Goal: Transaction & Acquisition: Purchase product/service

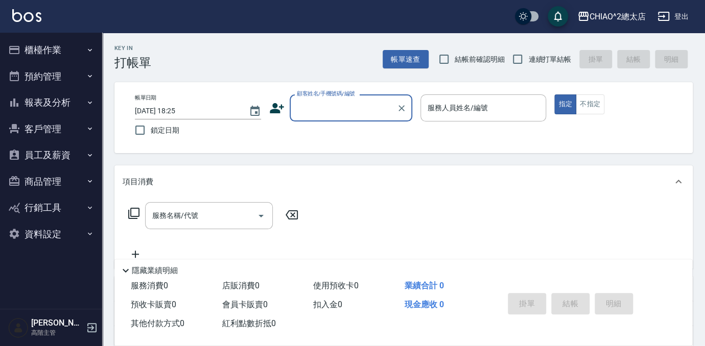
click at [376, 114] on input "顧客姓名/手機號碼/編號" at bounding box center [343, 108] width 98 height 18
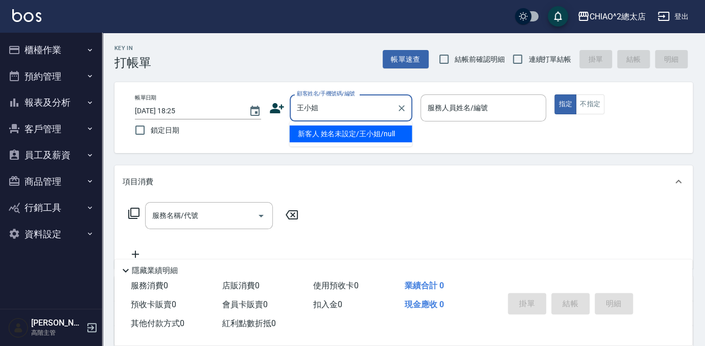
click at [374, 127] on li "新客人 姓名未設定/王小姐/null" at bounding box center [351, 134] width 123 height 17
type input "新客人 姓名未設定/王小姐/null"
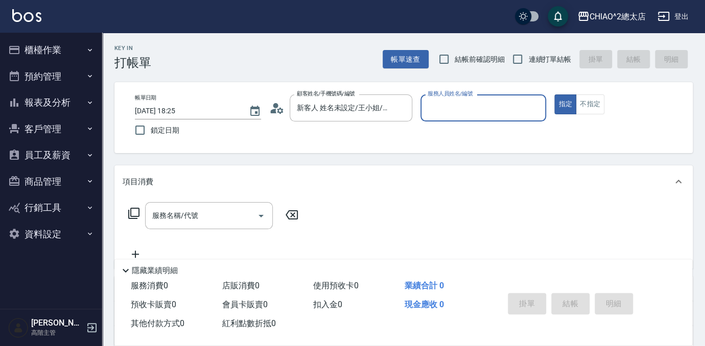
click at [426, 108] on input "服務人員姓名/編號" at bounding box center [483, 108] width 117 height 18
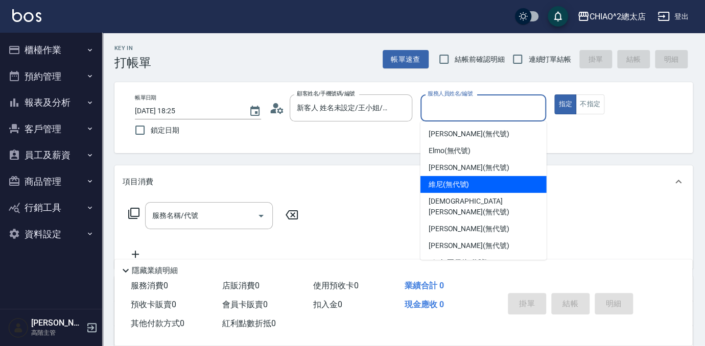
click at [452, 181] on span "維尼 (無代號)" at bounding box center [449, 184] width 41 height 11
type input "維尼(無代號)"
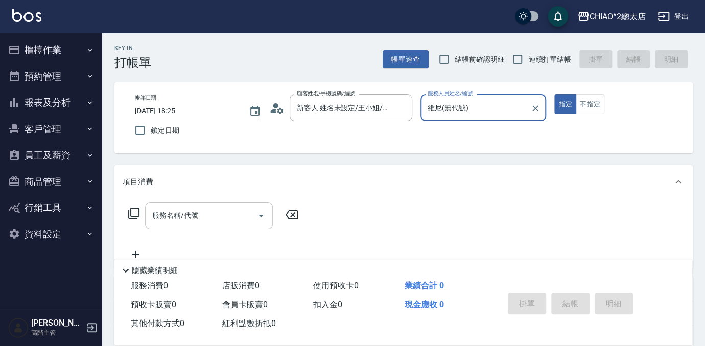
click at [238, 215] on input "服務名稱/代號" at bounding box center [201, 216] width 103 height 18
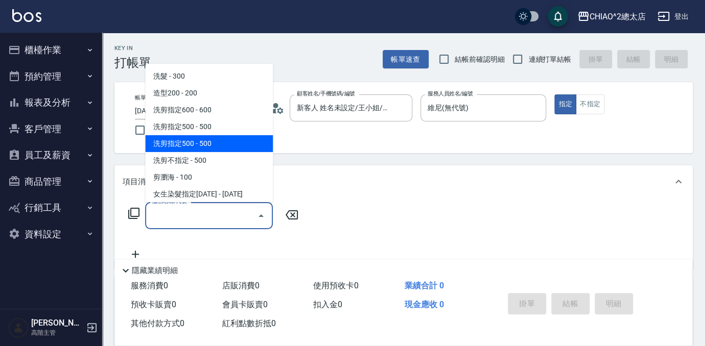
click at [188, 141] on span "洗剪指定500 - 500" at bounding box center [209, 143] width 128 height 17
type input "洗剪指定500(103109)"
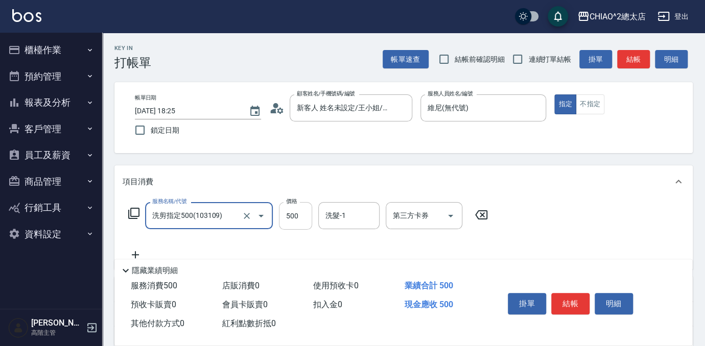
click at [286, 219] on input "500" at bounding box center [295, 216] width 33 height 28
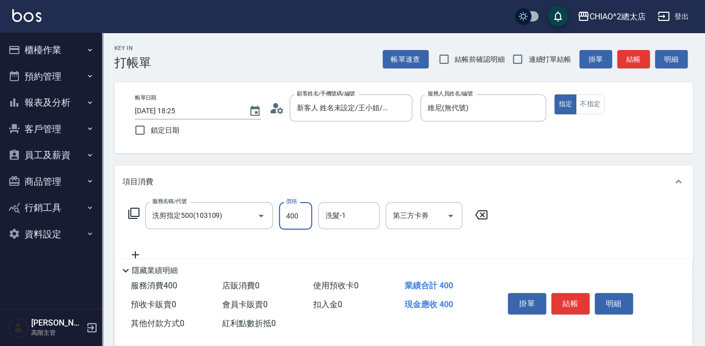
type input "400"
click at [550, 197] on div "項目消費" at bounding box center [403, 182] width 578 height 33
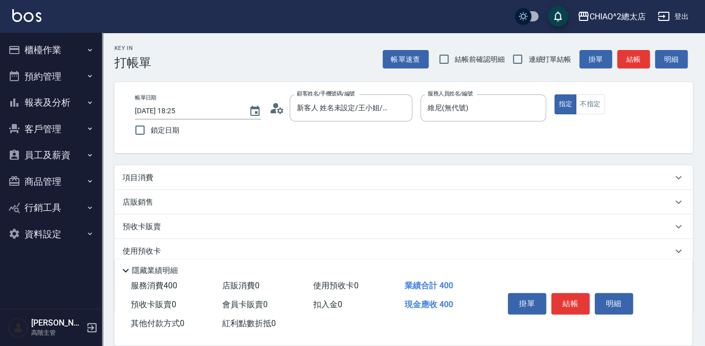
click at [389, 179] on div "項目消費" at bounding box center [398, 178] width 550 height 11
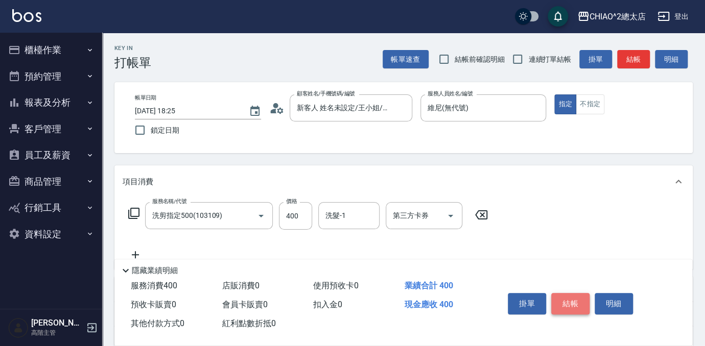
click at [581, 297] on button "結帳" at bounding box center [570, 303] width 38 height 21
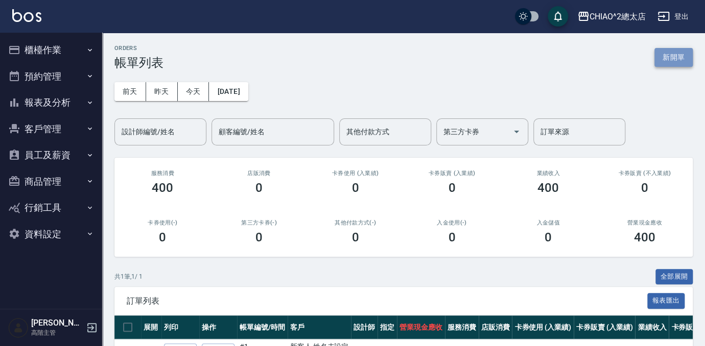
click at [671, 55] on button "新開單" at bounding box center [673, 57] width 38 height 19
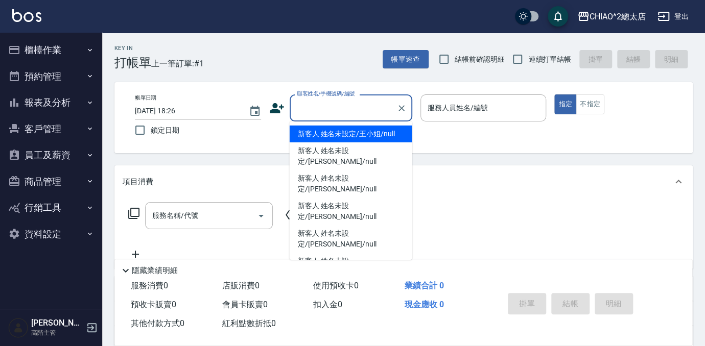
click at [352, 108] on input "顧客姓名/手機號碼/編號" at bounding box center [343, 108] width 98 height 18
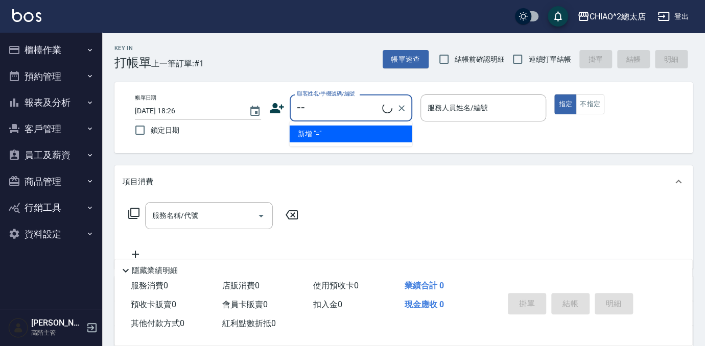
type input "="
click at [390, 137] on li "新客人 姓名未設定/謝小姐/null" at bounding box center [351, 134] width 123 height 17
type input "新客人 姓名未設定/謝小姐/null"
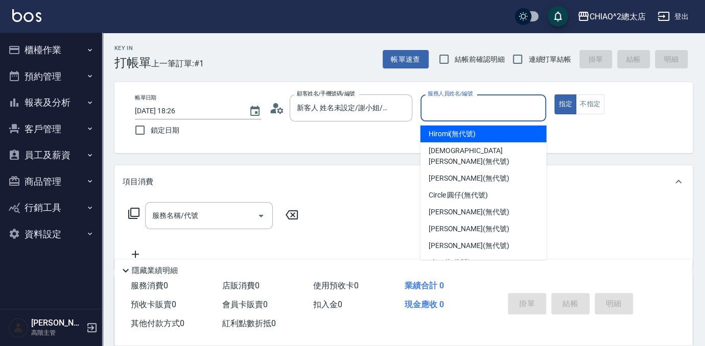
click at [446, 106] on input "服務人員姓名/編號" at bounding box center [483, 108] width 117 height 18
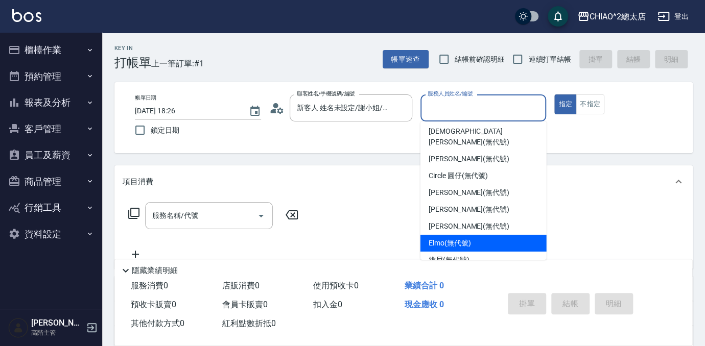
scroll to position [38, 0]
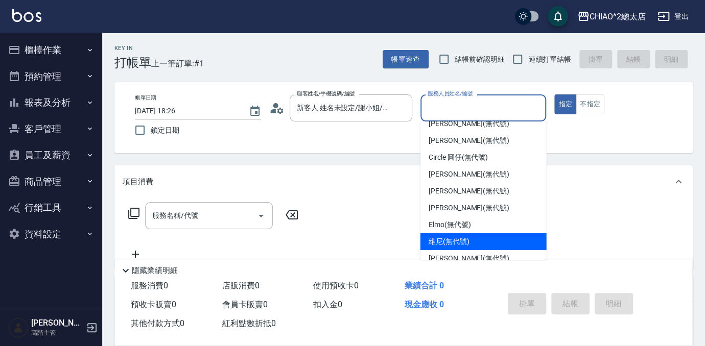
click at [455, 237] on span "維尼 (無代號)" at bounding box center [449, 242] width 41 height 11
type input "維尼(無代號)"
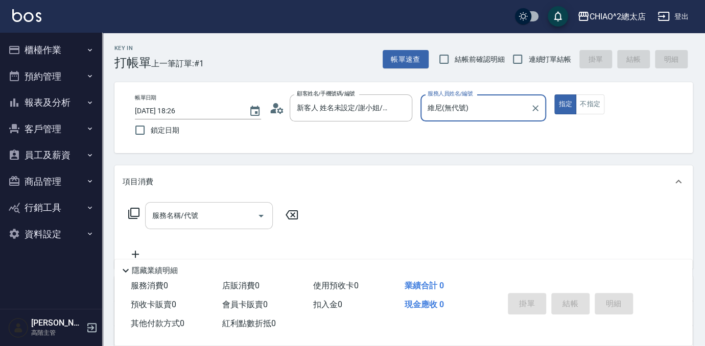
drag, startPoint x: 234, startPoint y: 215, endPoint x: 235, endPoint y: 208, distance: 6.7
click at [233, 215] on input "服務名稱/代號" at bounding box center [201, 216] width 103 height 18
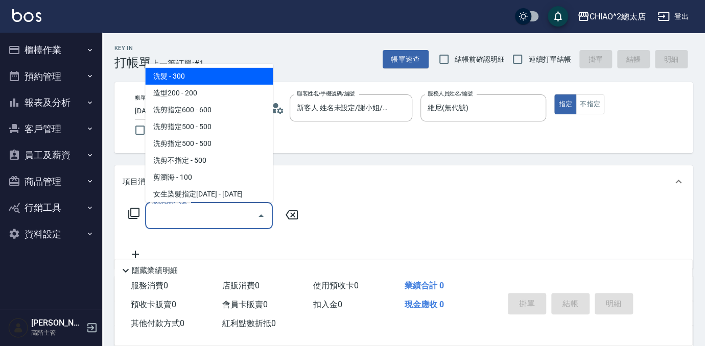
click at [250, 74] on span "洗髮 - 300" at bounding box center [209, 76] width 128 height 17
type input "洗髮(103103)"
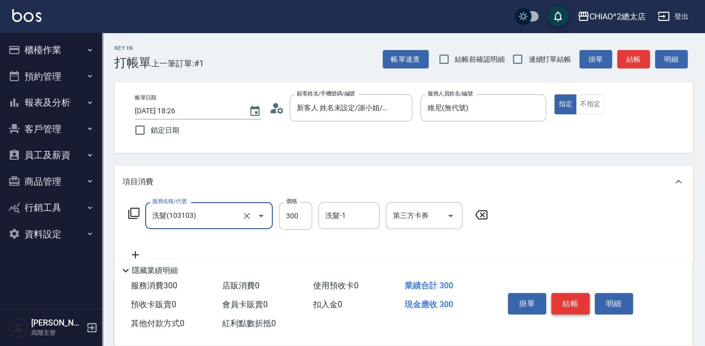
click at [573, 300] on button "結帳" at bounding box center [570, 303] width 38 height 21
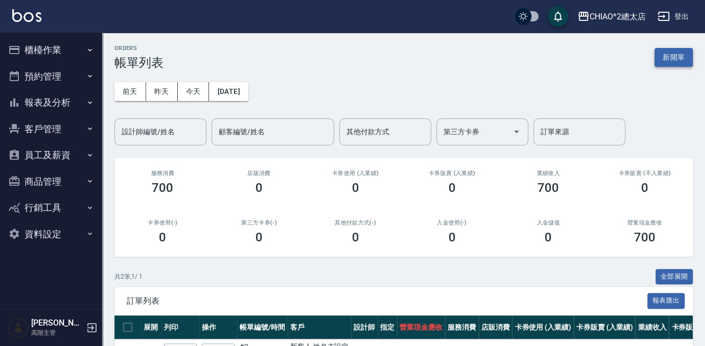
click at [672, 54] on button "新開單" at bounding box center [673, 57] width 38 height 19
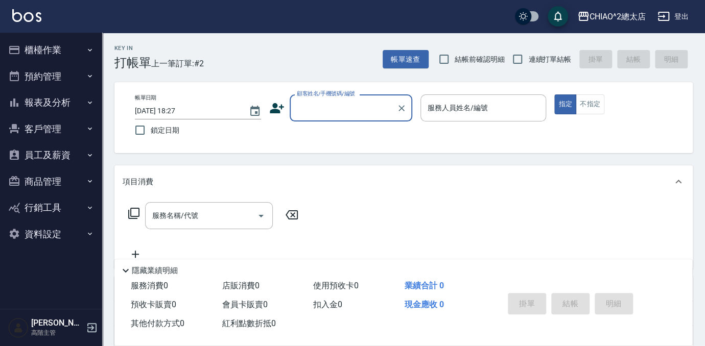
click at [358, 102] on input "顧客姓名/手機號碼/編號" at bounding box center [343, 108] width 98 height 18
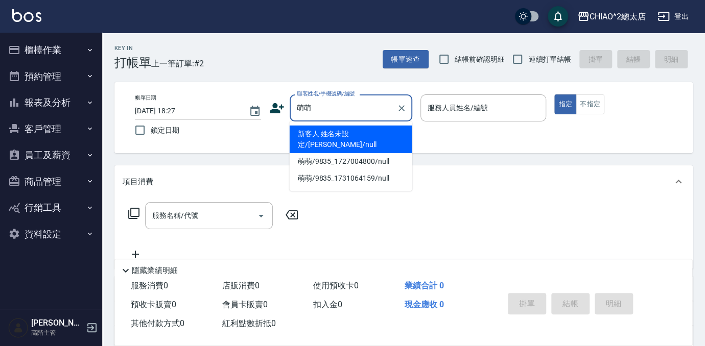
click at [340, 135] on li "新客人 姓名未設定/[PERSON_NAME]/null" at bounding box center [351, 140] width 123 height 28
type input "新客人 姓名未設定/[PERSON_NAME]/null"
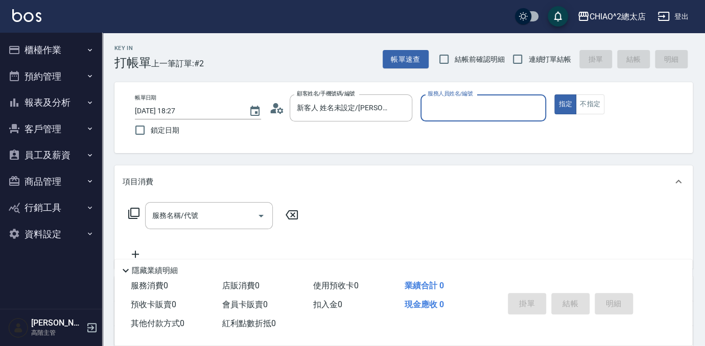
click at [474, 105] on input "服務人員姓名/編號" at bounding box center [483, 108] width 117 height 18
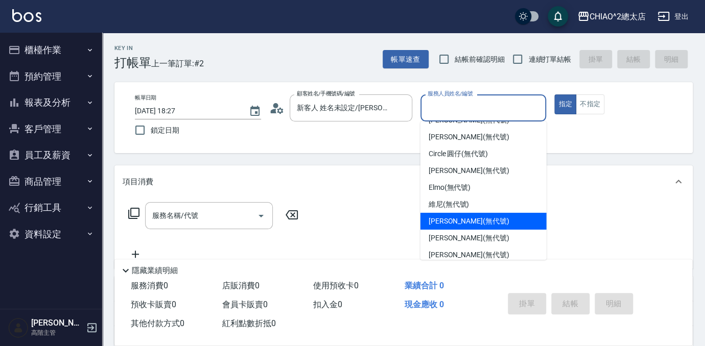
scroll to position [38, 0]
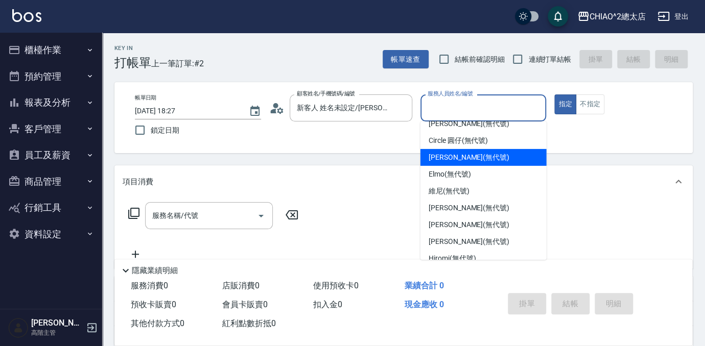
click at [467, 152] on span "[PERSON_NAME] (無代號)" at bounding box center [469, 157] width 81 height 11
type input "[PERSON_NAME](無代號)"
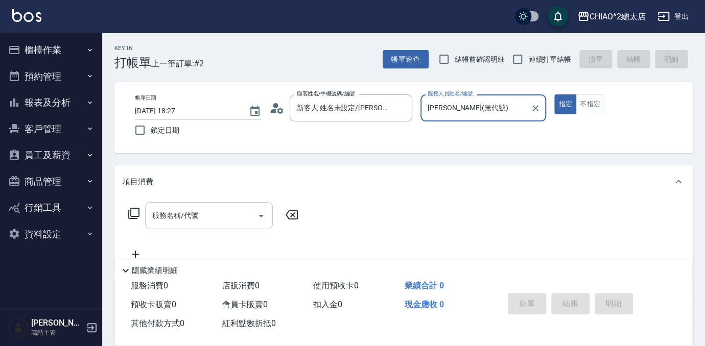
click at [230, 219] on input "服務名稱/代號" at bounding box center [201, 216] width 103 height 18
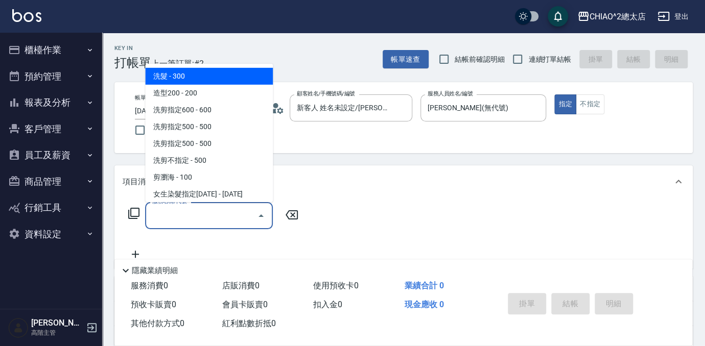
click at [200, 70] on span "洗髮 - 300" at bounding box center [209, 76] width 128 height 17
type input "洗髮(103103)"
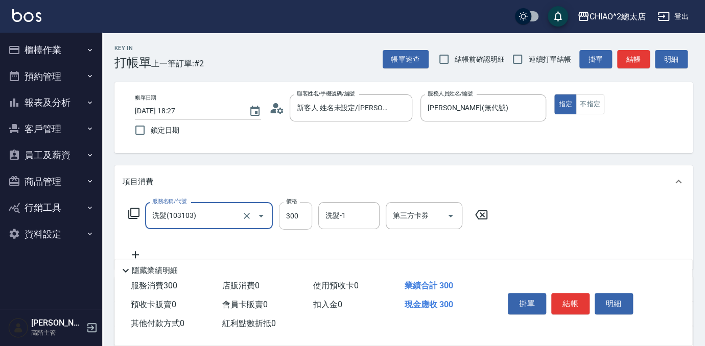
click at [296, 217] on input "300" at bounding box center [295, 216] width 33 height 28
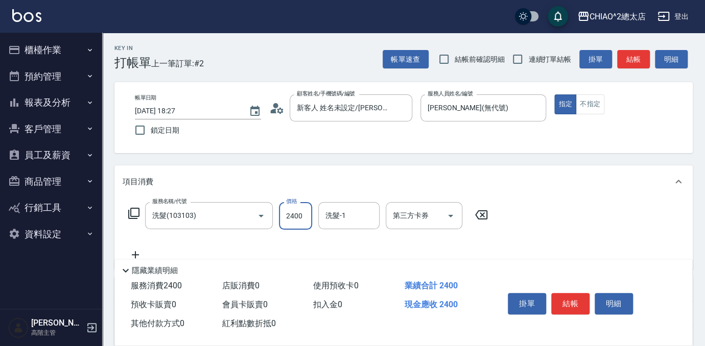
type input "2400"
click at [611, 223] on div "服務名稱/代號 洗髮(103103) 服務名稱/代號 價格 2400 價格 洗髮-1 洗髮-1 第三方卡券 第三方卡券" at bounding box center [403, 233] width 578 height 71
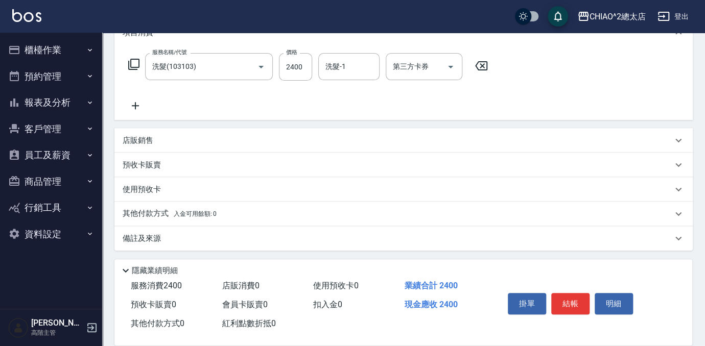
scroll to position [150, 0]
click at [183, 140] on div "店販銷售" at bounding box center [398, 139] width 550 height 11
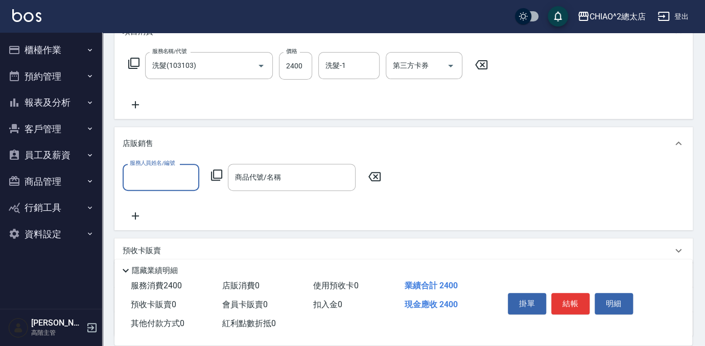
scroll to position [0, 0]
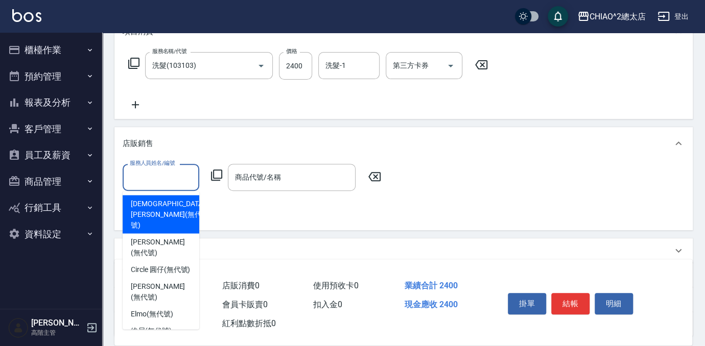
click at [164, 179] on input "服務人員姓名/編號" at bounding box center [160, 178] width 67 height 18
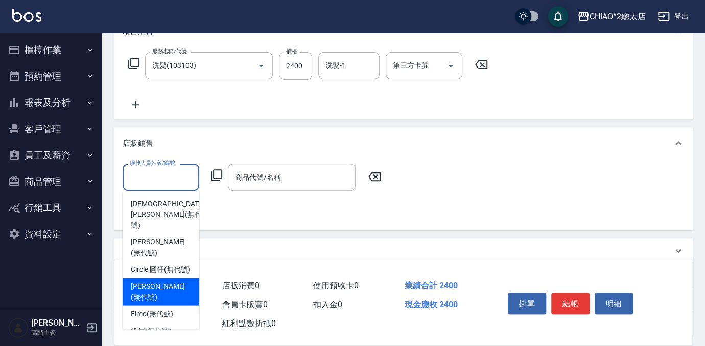
click at [151, 288] on span "[PERSON_NAME] (無代號)" at bounding box center [161, 291] width 60 height 21
type input "[PERSON_NAME](無代號)"
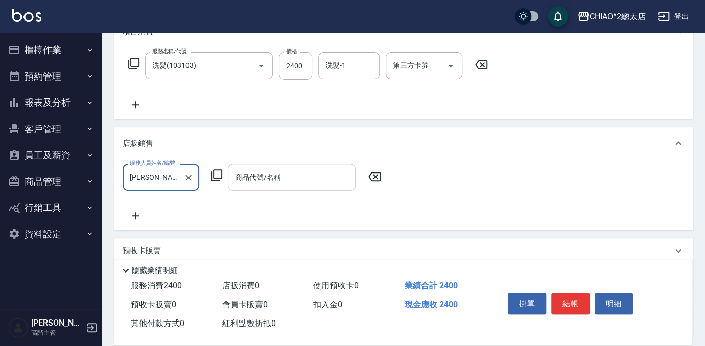
click at [266, 180] on div "商品代號/名稱 商品代號/名稱" at bounding box center [292, 177] width 128 height 27
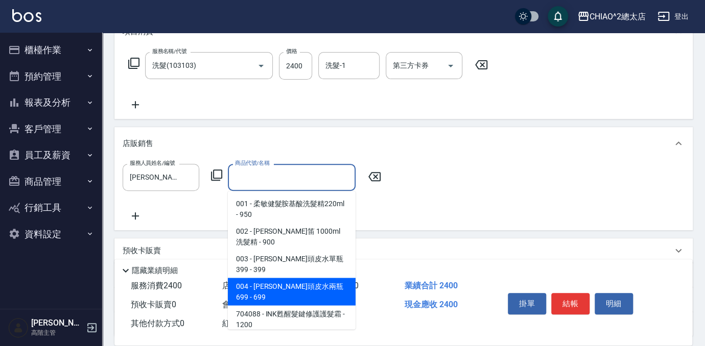
click at [327, 278] on span "004 - [PERSON_NAME]頭皮水兩瓶699 - 699" at bounding box center [292, 292] width 128 height 28
type input "[PERSON_NAME]頭皮水兩瓶699"
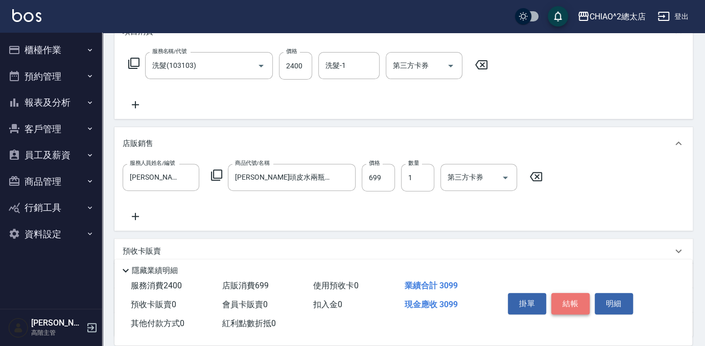
click at [577, 302] on button "結帳" at bounding box center [570, 303] width 38 height 21
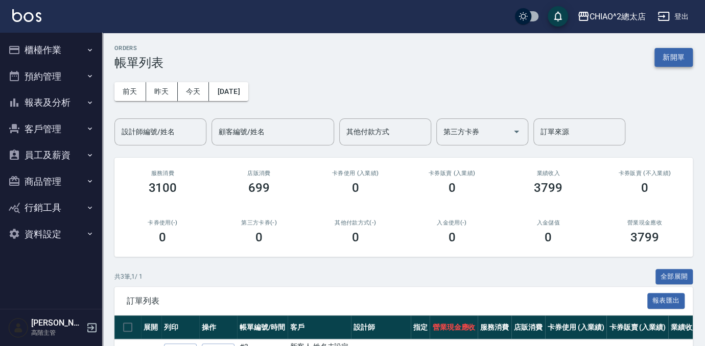
click at [692, 60] on button "新開單" at bounding box center [673, 57] width 38 height 19
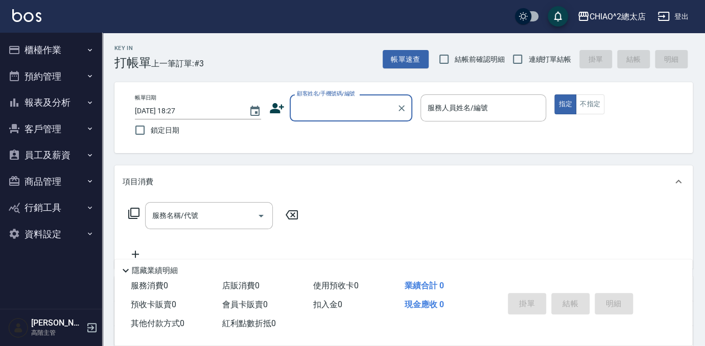
click at [323, 101] on input "顧客姓名/手機號碼/編號" at bounding box center [343, 108] width 98 height 18
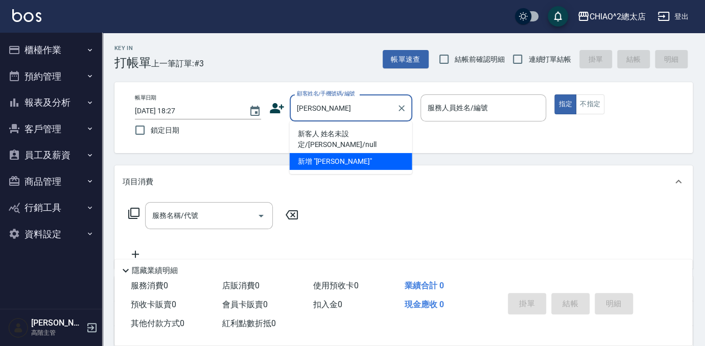
click at [323, 101] on input "[PERSON_NAME]" at bounding box center [343, 108] width 98 height 18
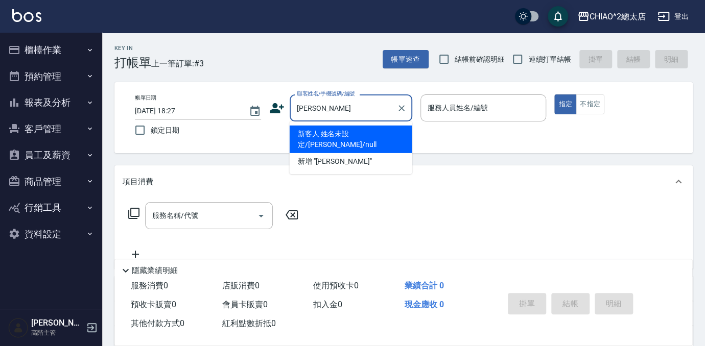
click at [346, 111] on input "[PERSON_NAME]" at bounding box center [343, 108] width 98 height 18
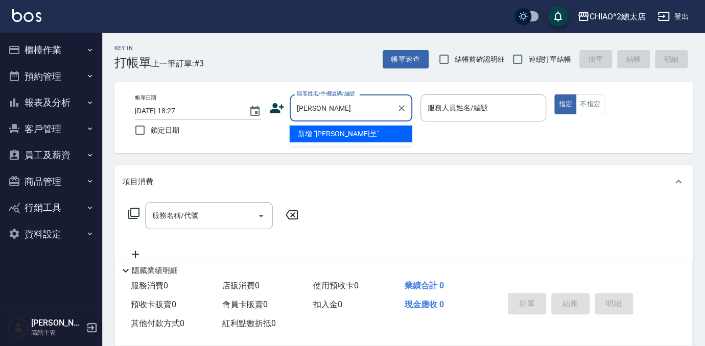
type input "[PERSON_NAME]"
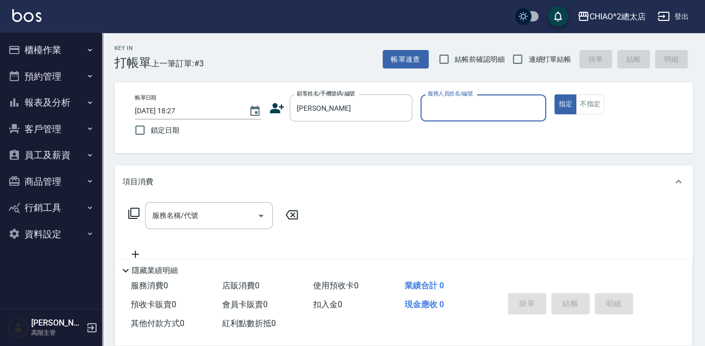
click at [460, 110] on input "服務人員姓名/編號" at bounding box center [483, 108] width 117 height 18
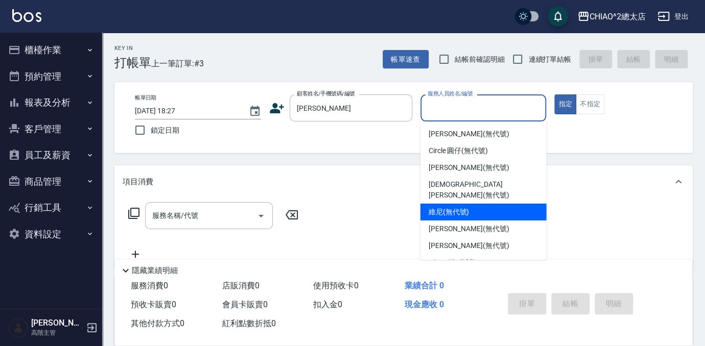
click at [443, 207] on span "維尼 (無代號)" at bounding box center [449, 212] width 41 height 11
type input "維尼(無代號)"
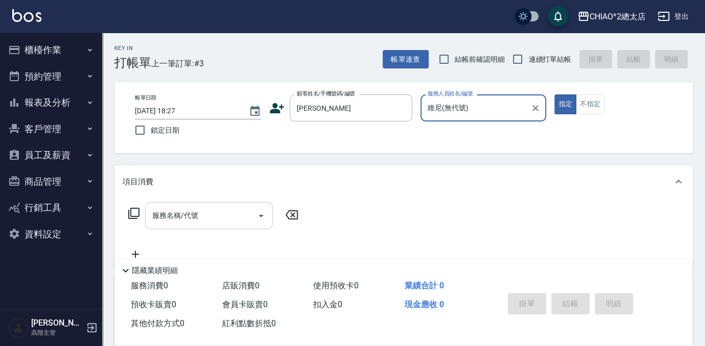
click at [211, 221] on input "服務名稱/代號" at bounding box center [201, 216] width 103 height 18
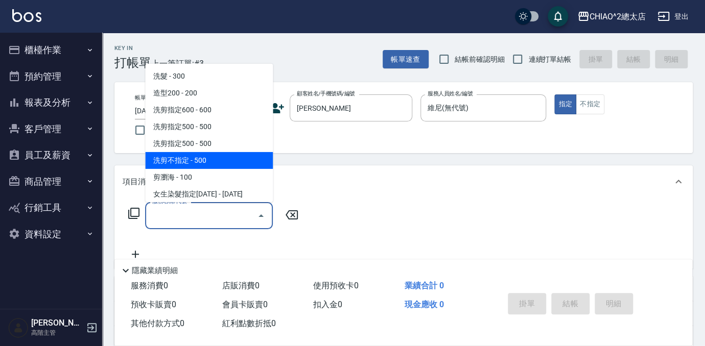
click at [221, 167] on span "洗剪不指定 - 500" at bounding box center [209, 160] width 128 height 17
type input "洗剪不指定(103110)"
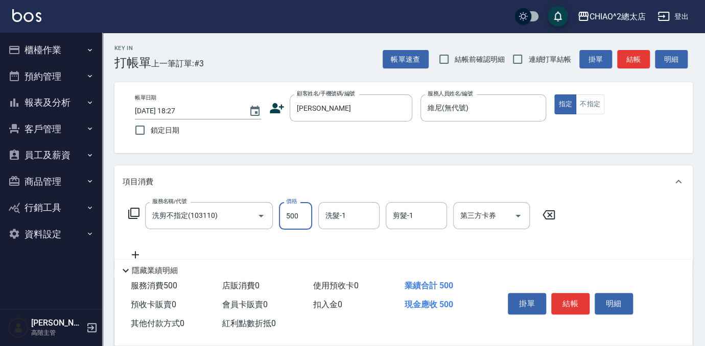
click at [291, 219] on input "500" at bounding box center [295, 216] width 33 height 28
type input "600"
click at [614, 185] on div "項目消費" at bounding box center [398, 182] width 550 height 11
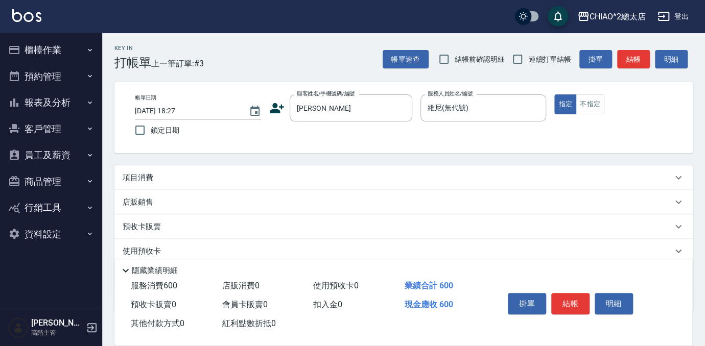
click at [414, 186] on div "項目消費" at bounding box center [403, 178] width 578 height 25
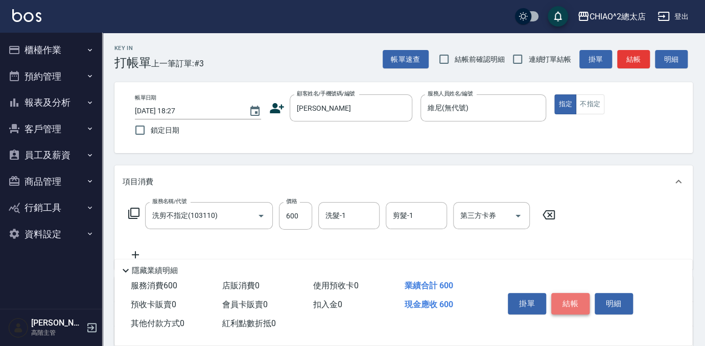
click at [571, 298] on button "結帳" at bounding box center [570, 303] width 38 height 21
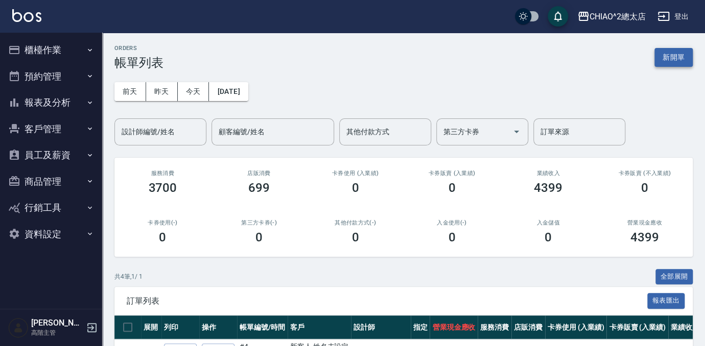
click at [681, 60] on button "新開單" at bounding box center [673, 57] width 38 height 19
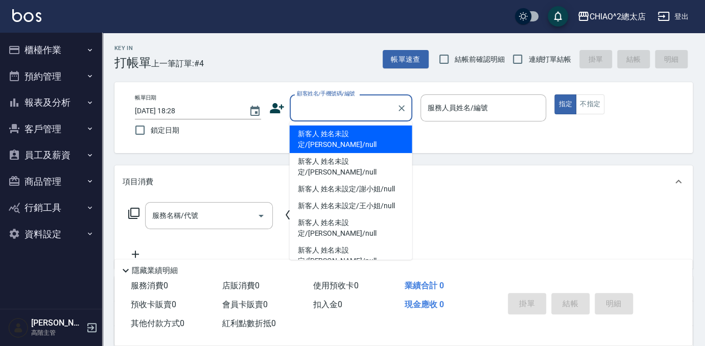
click at [322, 108] on input "顧客姓名/手機號碼/編號" at bounding box center [343, 108] width 98 height 18
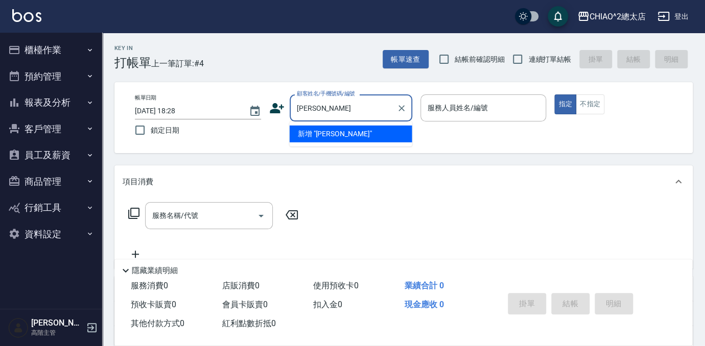
type input "[PERSON_NAME]"
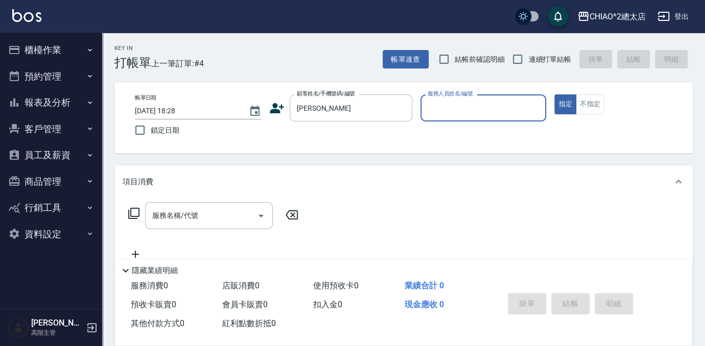
click at [474, 110] on input "服務人員姓名/編號" at bounding box center [483, 108] width 117 height 18
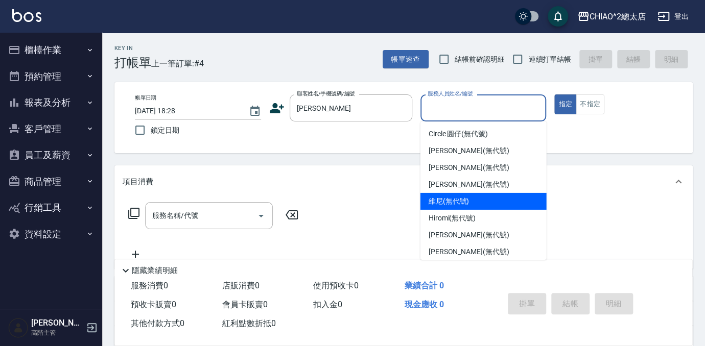
click at [463, 204] on span "維尼 (無代號)" at bounding box center [449, 201] width 41 height 11
click at [480, 106] on input "維尼(無代號)" at bounding box center [476, 108] width 102 height 18
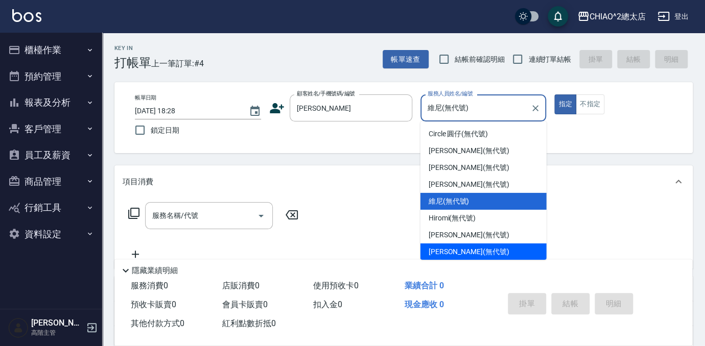
click at [446, 250] on span "[PERSON_NAME] (無代號)" at bounding box center [469, 252] width 81 height 11
type input "[PERSON_NAME](無代號)"
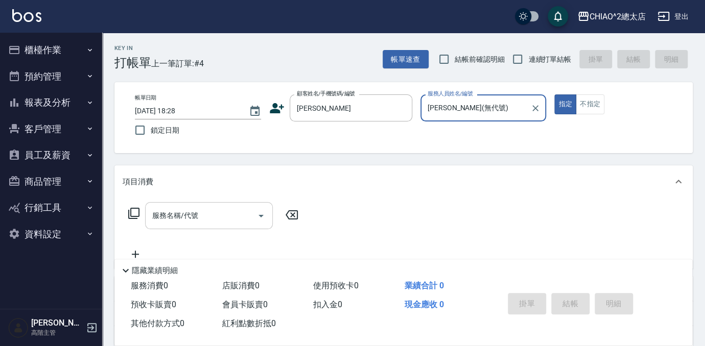
click at [204, 221] on input "服務名稱/代號" at bounding box center [201, 216] width 103 height 18
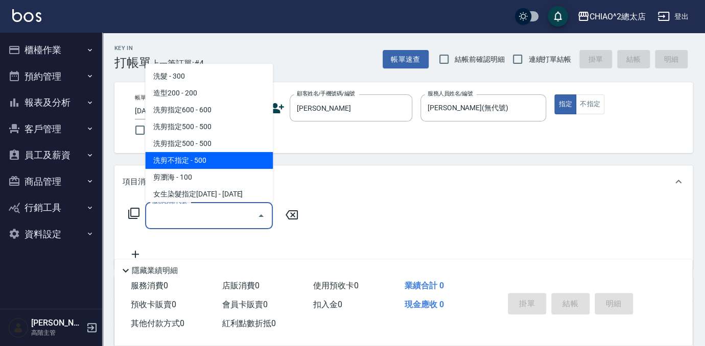
click at [195, 158] on span "洗剪不指定 - 500" at bounding box center [209, 160] width 128 height 17
type input "洗剪不指定(103110)"
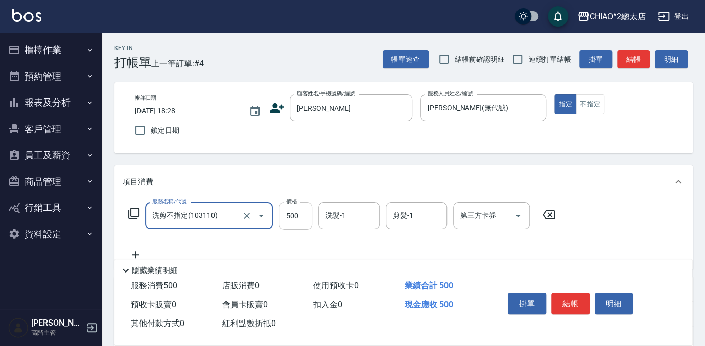
click at [301, 218] on input "500" at bounding box center [295, 216] width 33 height 28
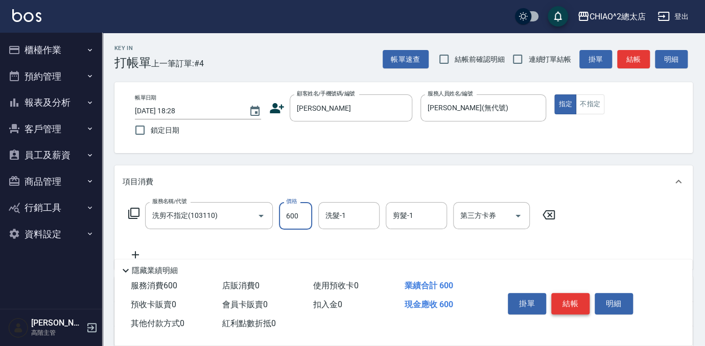
type input "600"
click at [577, 304] on button "結帳" at bounding box center [570, 303] width 38 height 21
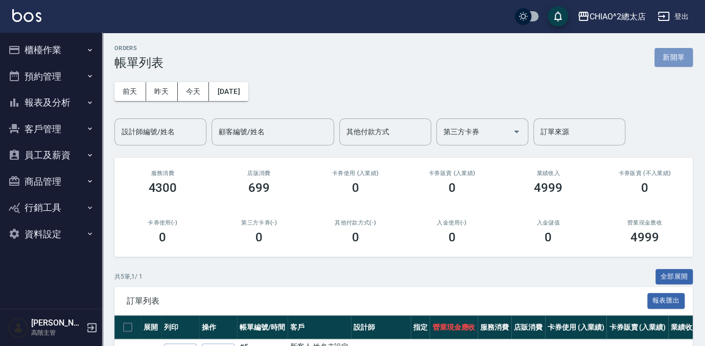
drag, startPoint x: 662, startPoint y: 56, endPoint x: 655, endPoint y: 63, distance: 9.4
click at [662, 56] on button "新開單" at bounding box center [673, 57] width 38 height 19
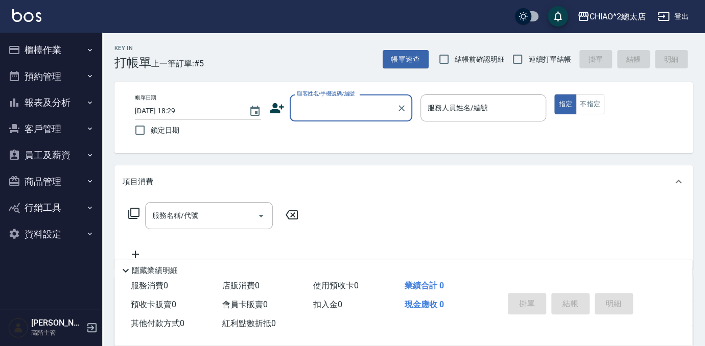
click at [335, 111] on input "顧客姓名/手機號碼/編號" at bounding box center [343, 108] width 98 height 18
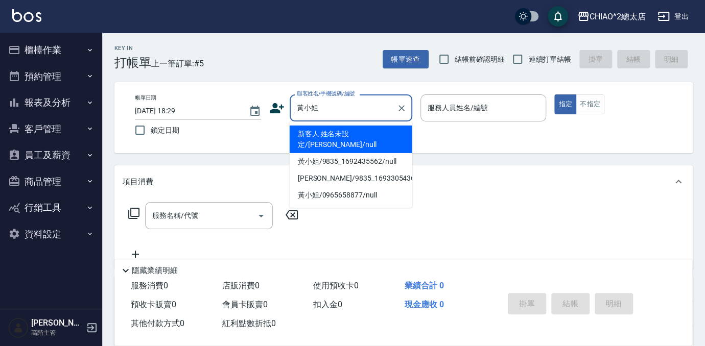
click at [342, 135] on li "新客人 姓名未設定/[PERSON_NAME]/null" at bounding box center [351, 140] width 123 height 28
type input "新客人 姓名未設定/[PERSON_NAME]/null"
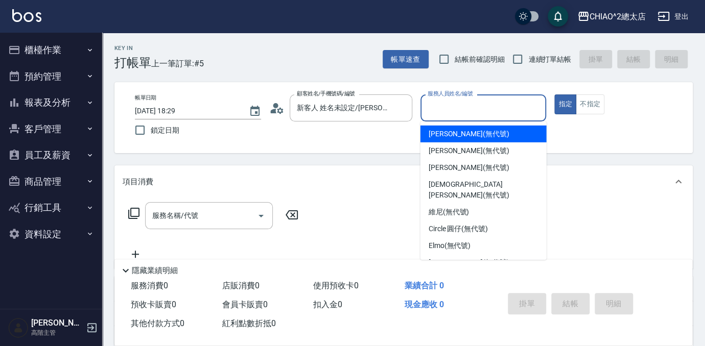
click at [444, 109] on input "服務人員姓名/編號" at bounding box center [483, 108] width 117 height 18
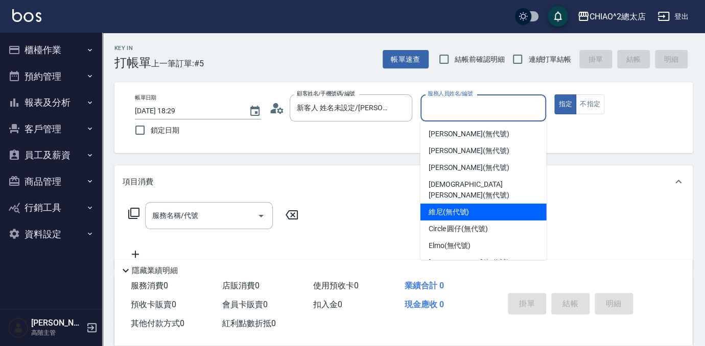
click at [424, 204] on div "維尼 (無代號)" at bounding box center [483, 212] width 126 height 17
type input "維尼(無代號)"
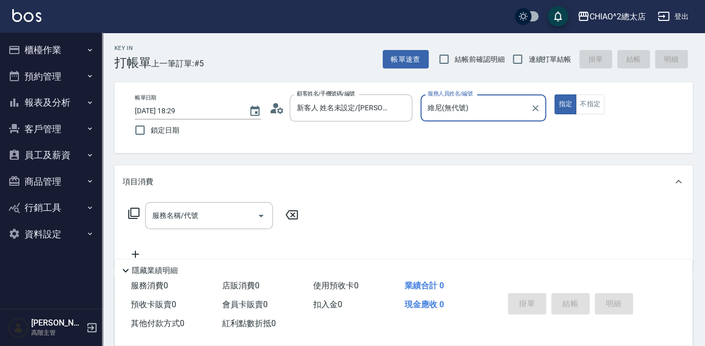
click at [193, 215] on div "服務名稱/代號 服務名稱/代號" at bounding box center [209, 215] width 128 height 27
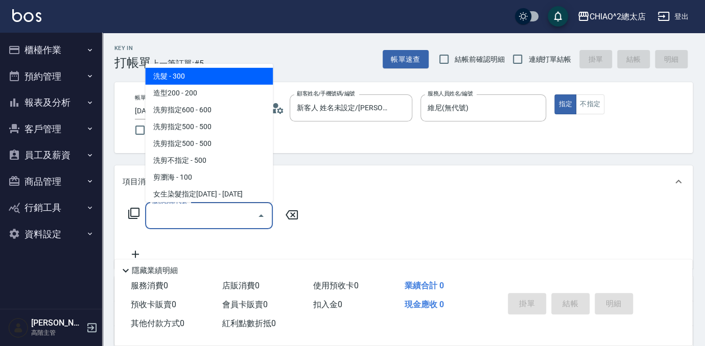
click at [213, 80] on span "洗髮 - 300" at bounding box center [209, 76] width 128 height 17
type input "洗髮(103103)"
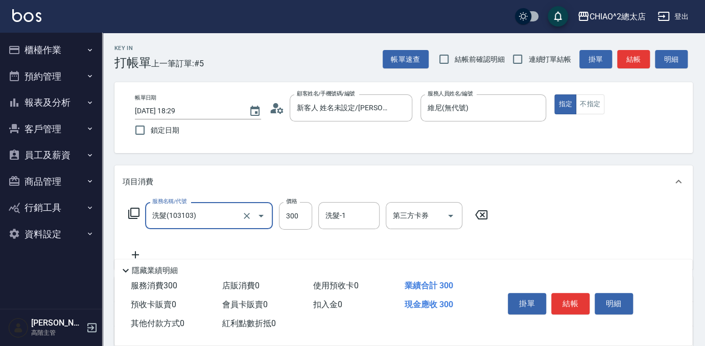
click at [137, 251] on icon at bounding box center [136, 255] width 26 height 12
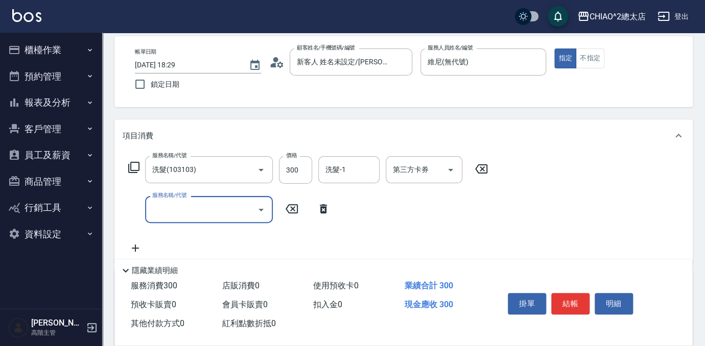
scroll to position [46, 0]
click at [191, 201] on input "服務名稱/代號" at bounding box center [201, 210] width 103 height 18
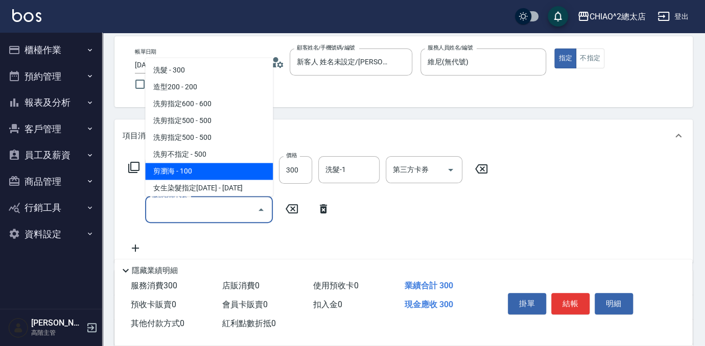
click at [198, 178] on span "剪瀏海 - 100" at bounding box center [209, 171] width 128 height 17
type input "剪瀏海(103111)"
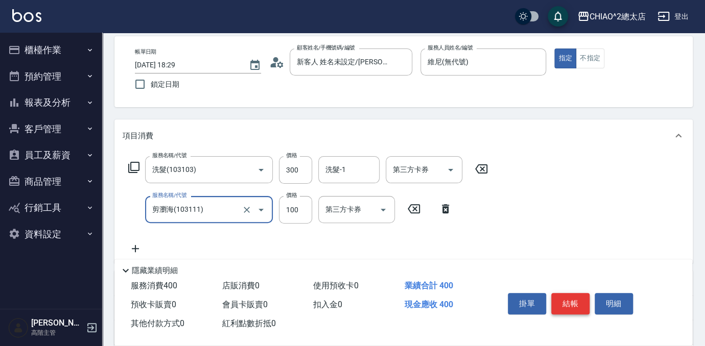
click at [570, 305] on button "結帳" at bounding box center [570, 303] width 38 height 21
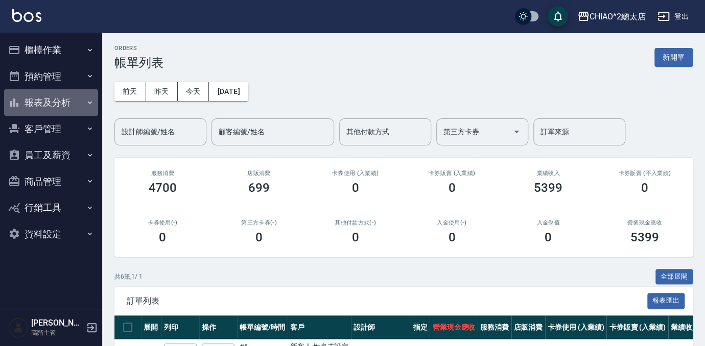
click at [76, 91] on button "報表及分析" at bounding box center [51, 102] width 94 height 27
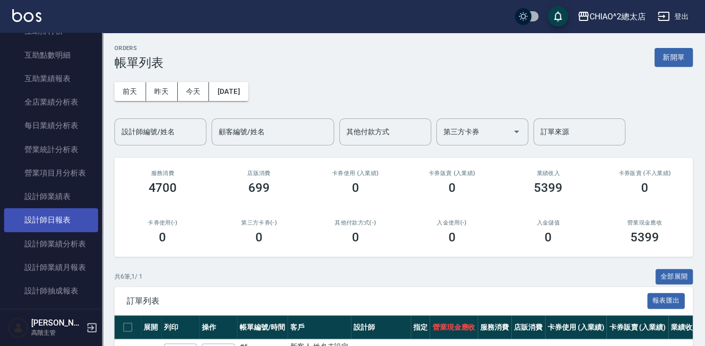
scroll to position [278, 0]
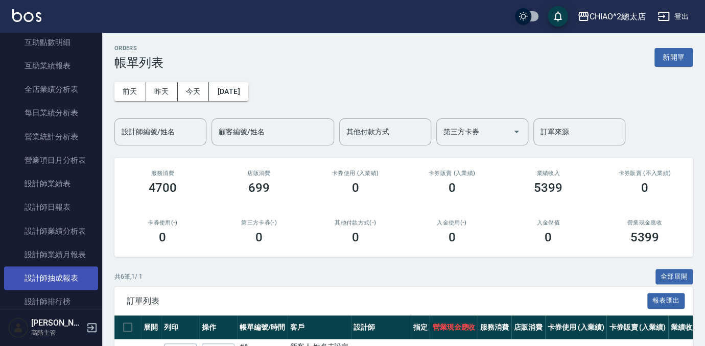
click at [54, 284] on link "設計師抽成報表" at bounding box center [51, 278] width 94 height 23
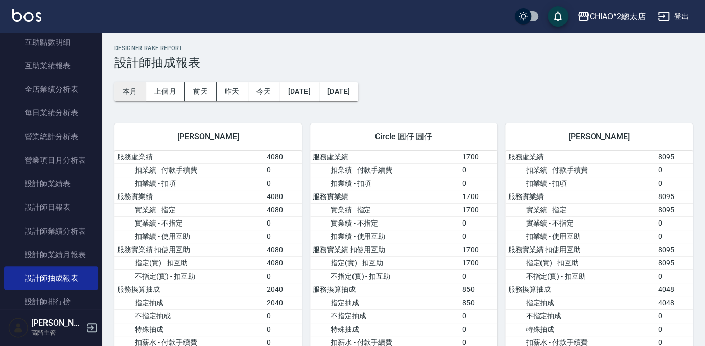
click at [132, 86] on button "本月" at bounding box center [130, 91] width 32 height 19
click at [168, 96] on button "上個月" at bounding box center [165, 91] width 39 height 19
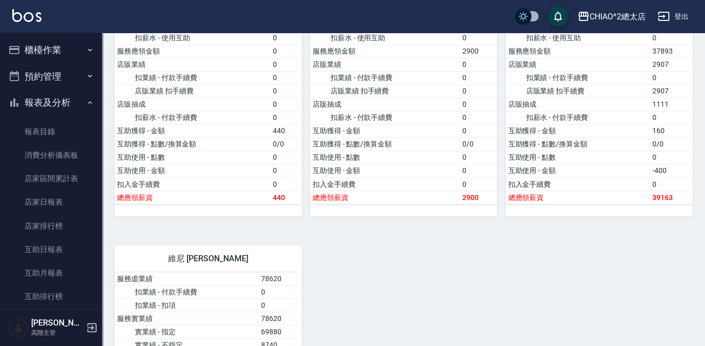
scroll to position [746, 0]
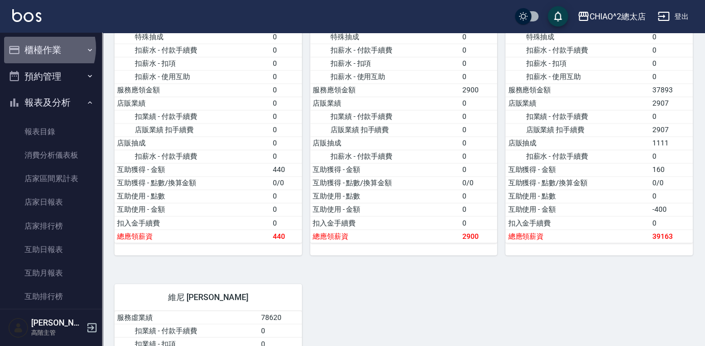
click at [38, 48] on button "櫃檯作業" at bounding box center [51, 50] width 94 height 27
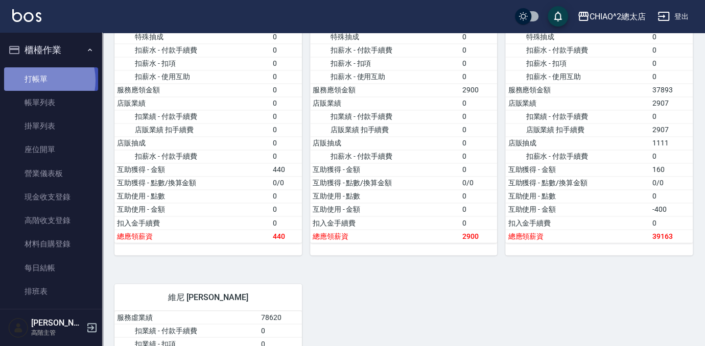
click at [38, 80] on link "打帳單" at bounding box center [51, 78] width 94 height 23
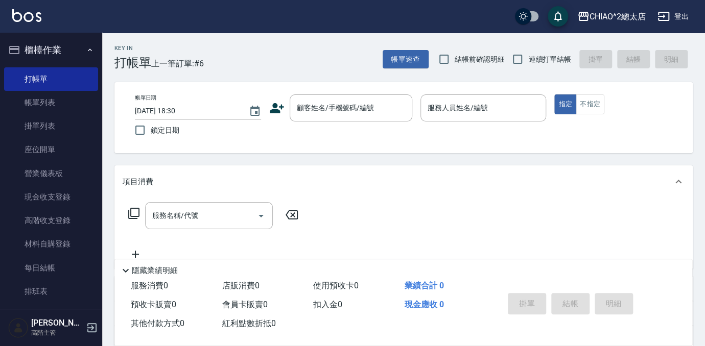
drag, startPoint x: 38, startPoint y: 80, endPoint x: 232, endPoint y: 53, distance: 196.6
click at [232, 53] on div "Key In 打帳單 上一筆訂單:#6 帳單速查 結帳前確認明細 連續打單結帳 掛單 結帳 明細" at bounding box center [397, 51] width 591 height 37
